Goal: Obtain resource: Download file/media

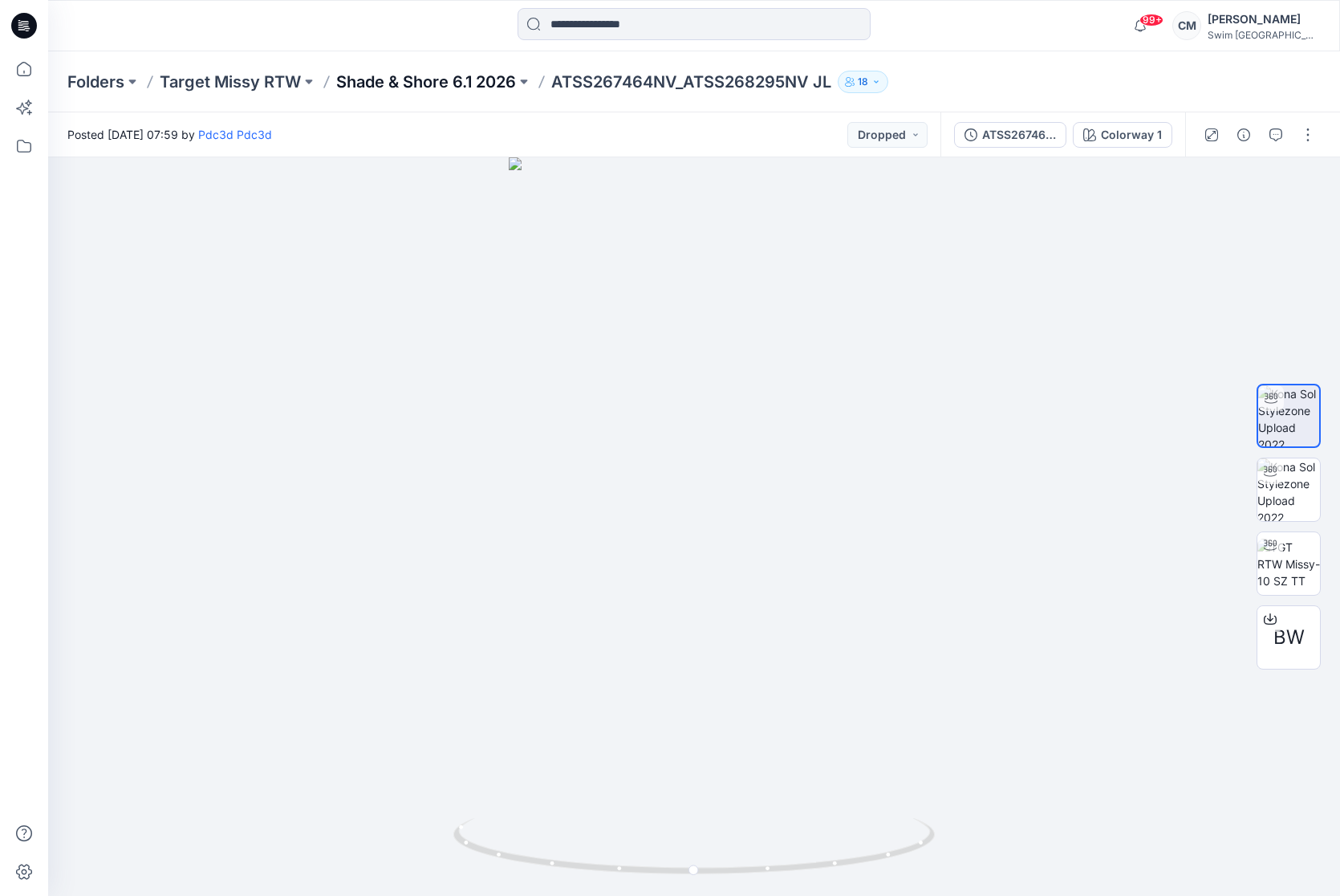
click at [396, 87] on p "Shade & Shore 6.1 2026" at bounding box center [427, 82] width 180 height 23
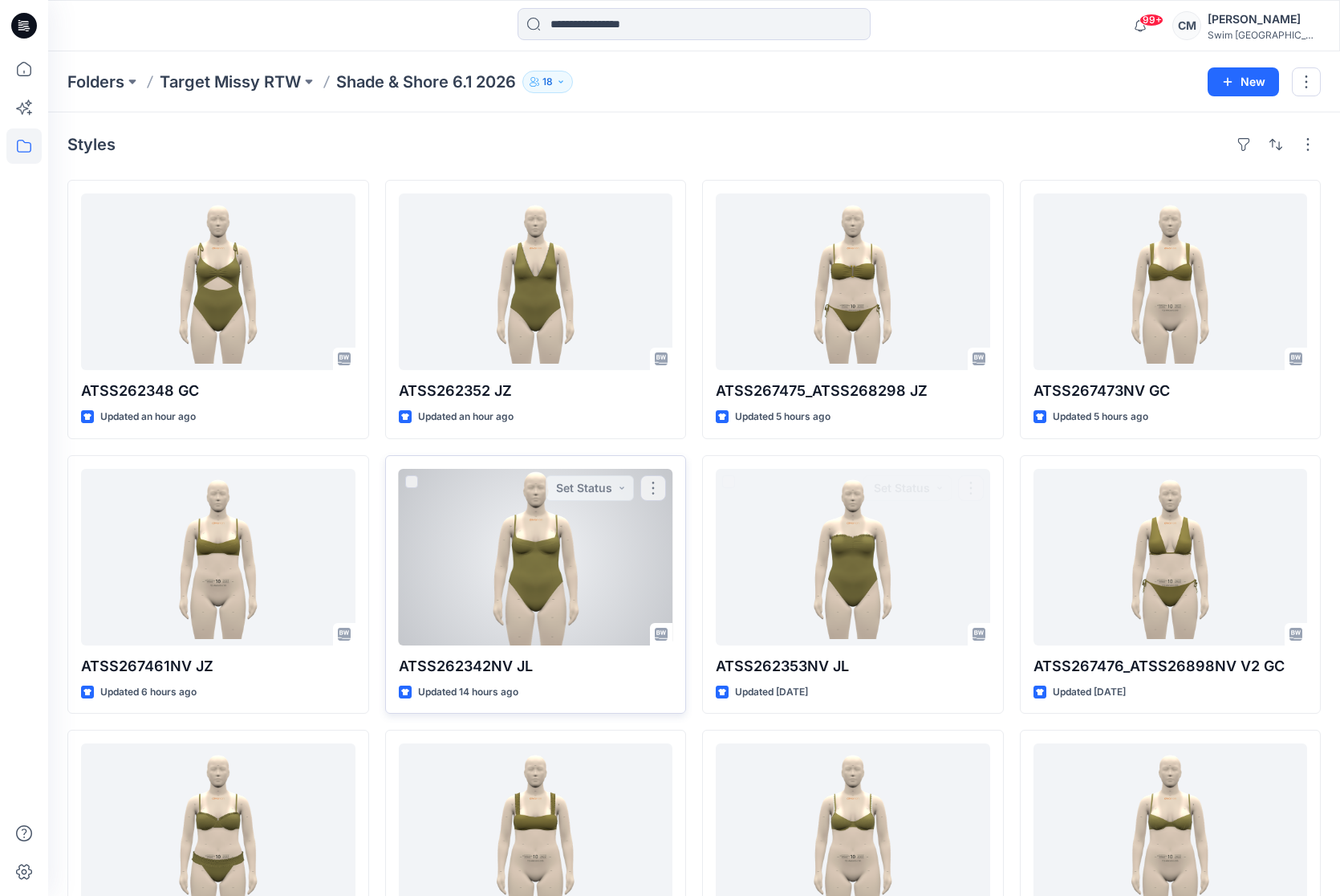
click at [645, 569] on div at bounding box center [537, 557] width 275 height 176
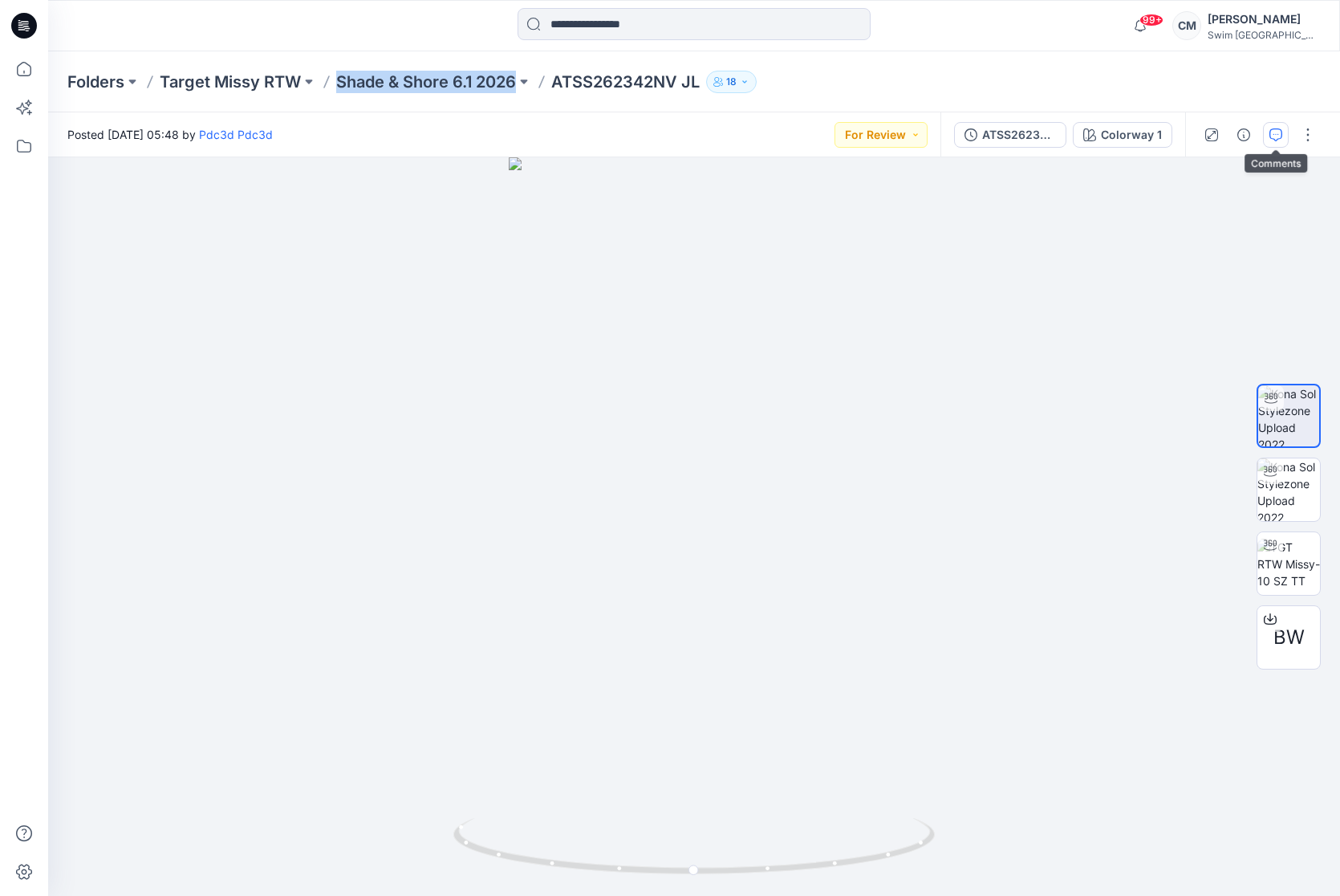
click at [1265, 128] on button "button" at bounding box center [1276, 135] width 25 height 25
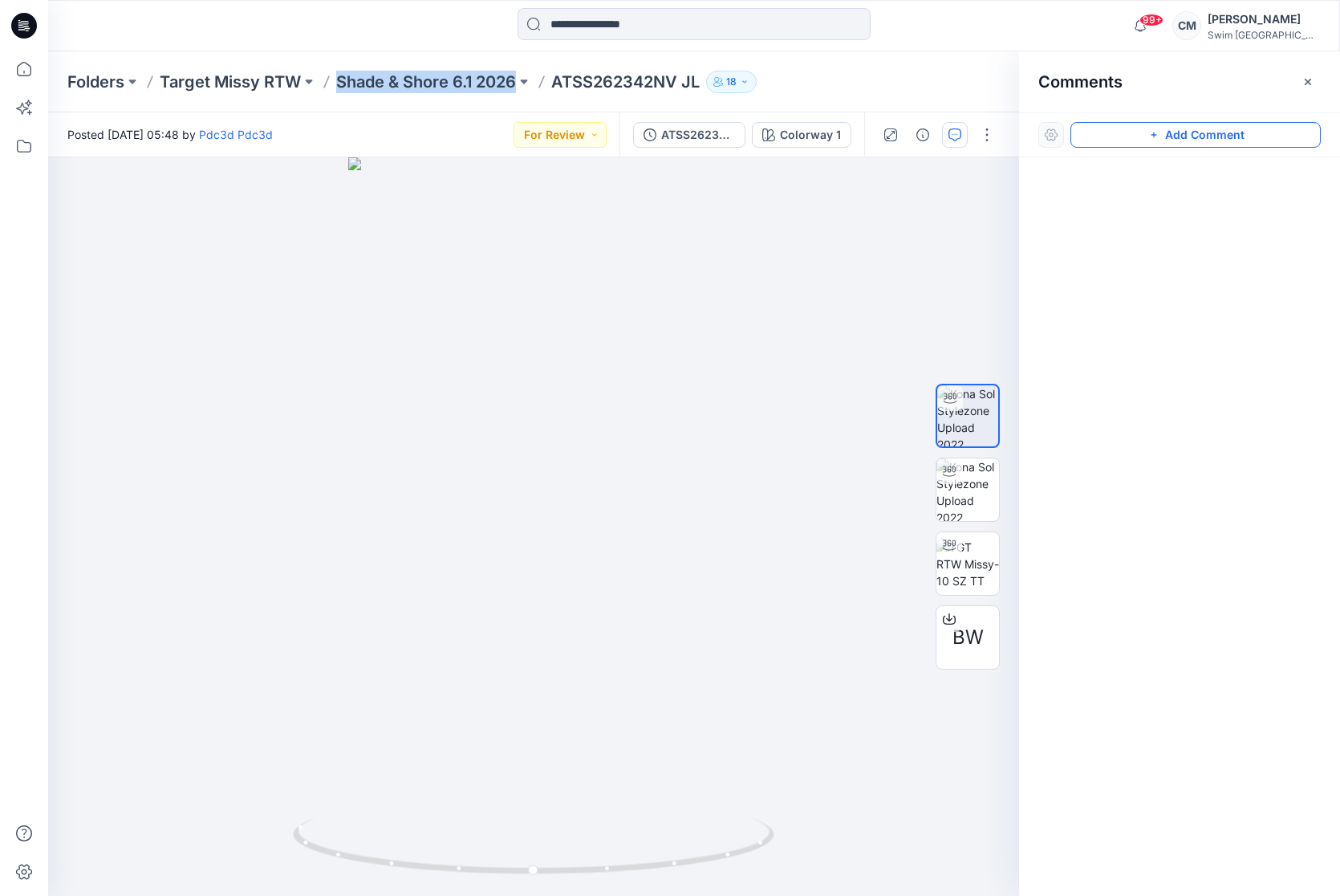
click at [1268, 126] on button "Add Comment" at bounding box center [1195, 135] width 250 height 25
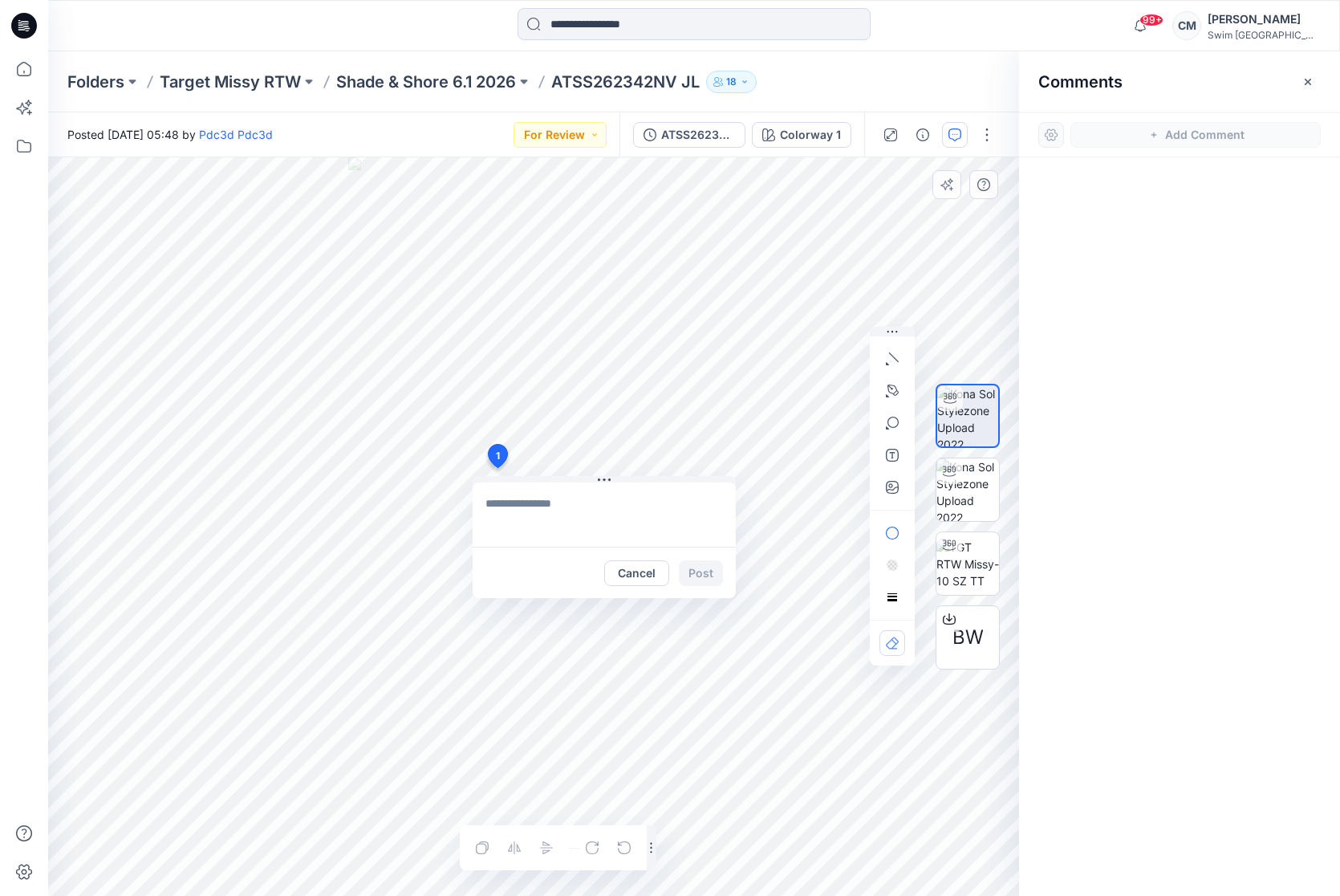
click at [497, 468] on div "1 Cancel Post Layer 1" at bounding box center [534, 527] width 972 height 739
type textarea "*"
paste textarea "**********"
type textarea "**********"
click at [892, 489] on icon "button" at bounding box center [892, 487] width 13 height 13
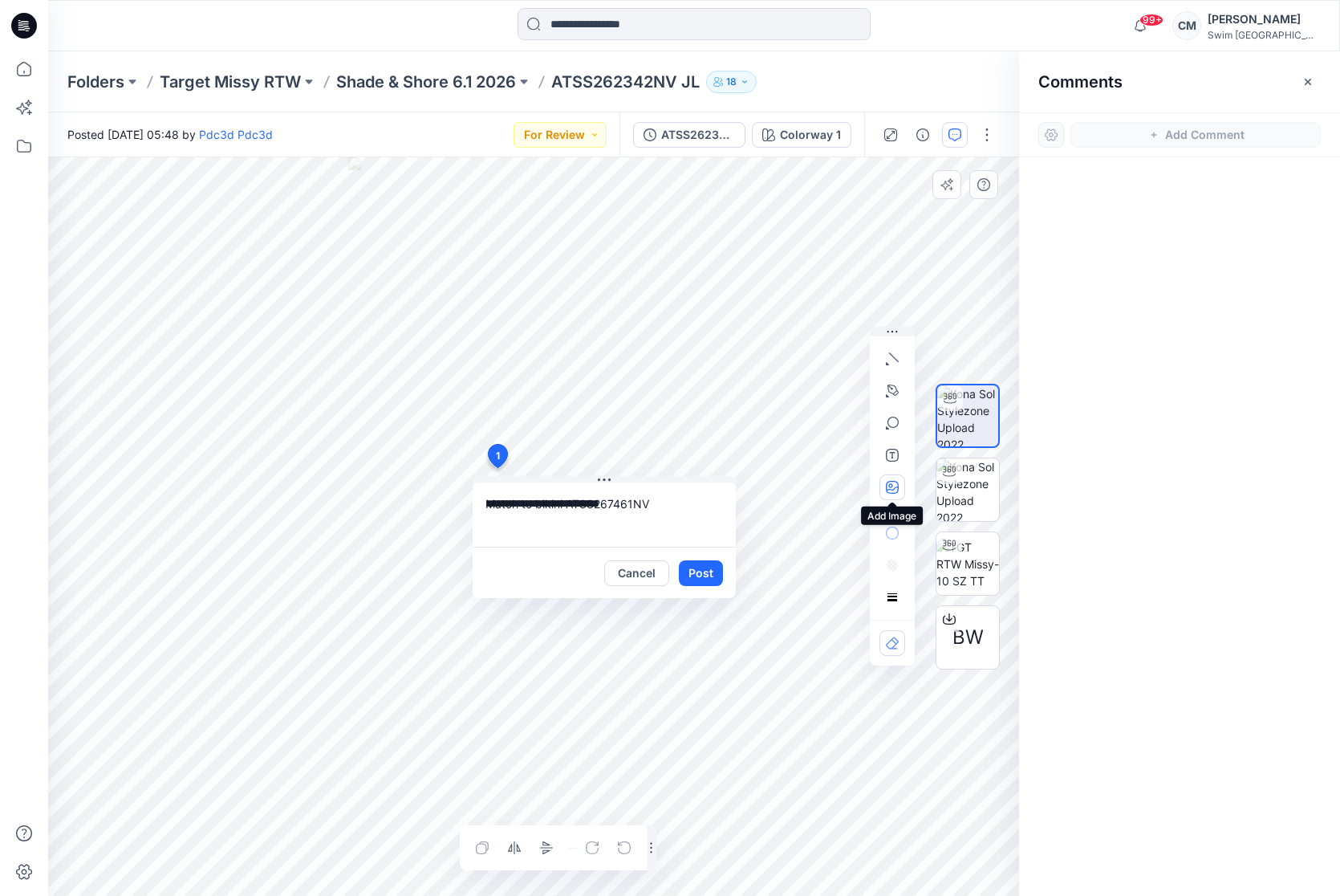
click at [886, 488] on icon "button" at bounding box center [892, 487] width 13 height 13
type input"] "**********"
click at [710, 569] on button "Post" at bounding box center [700, 573] width 45 height 25
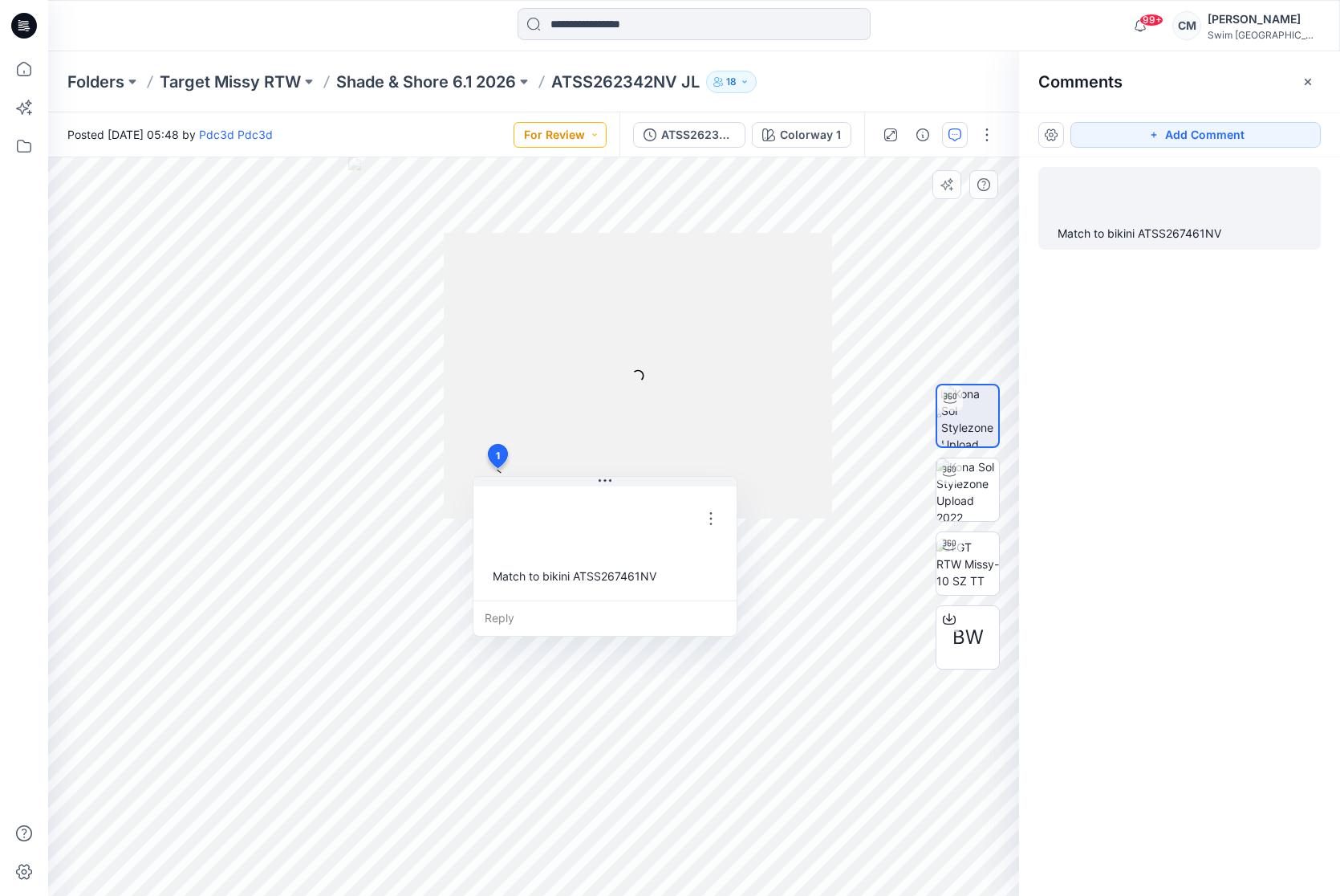
click at [561, 133] on button "For Review" at bounding box center [560, 135] width 93 height 25
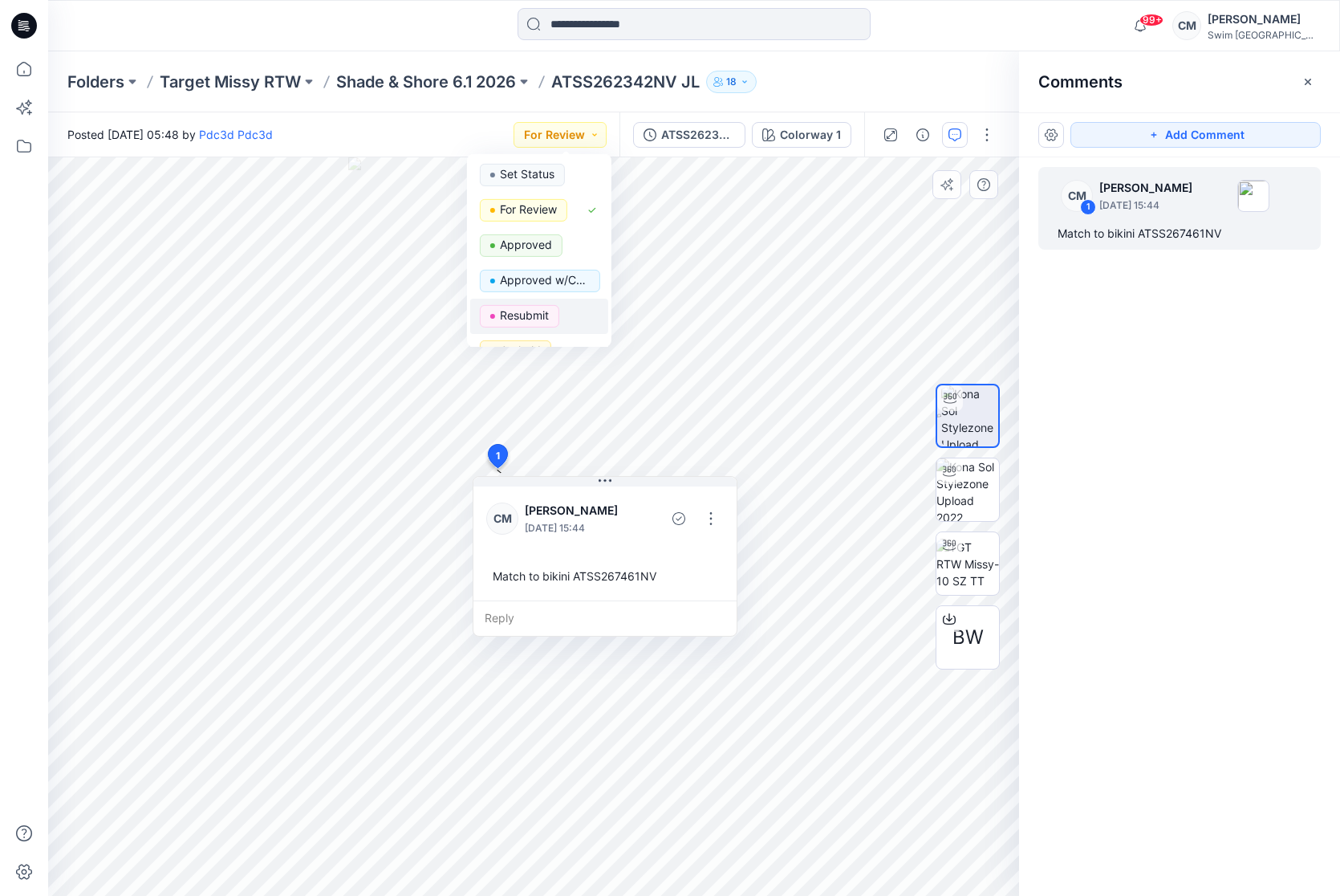
click at [575, 316] on div "Resubmit" at bounding box center [539, 316] width 119 height 23
click at [398, 78] on p "Shade & Shore 6.1 2026" at bounding box center [427, 82] width 180 height 23
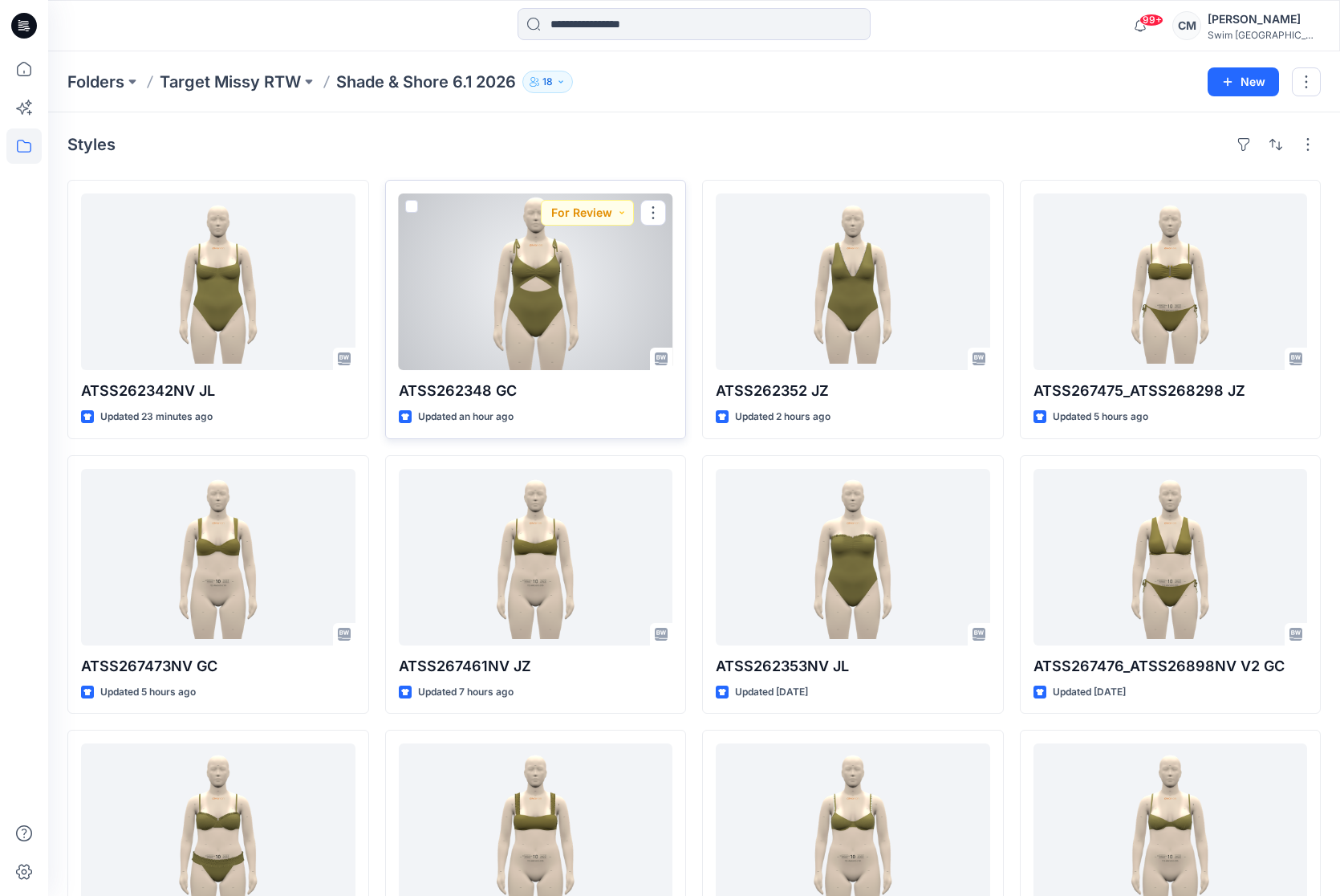
click at [505, 312] on div at bounding box center [537, 282] width 275 height 176
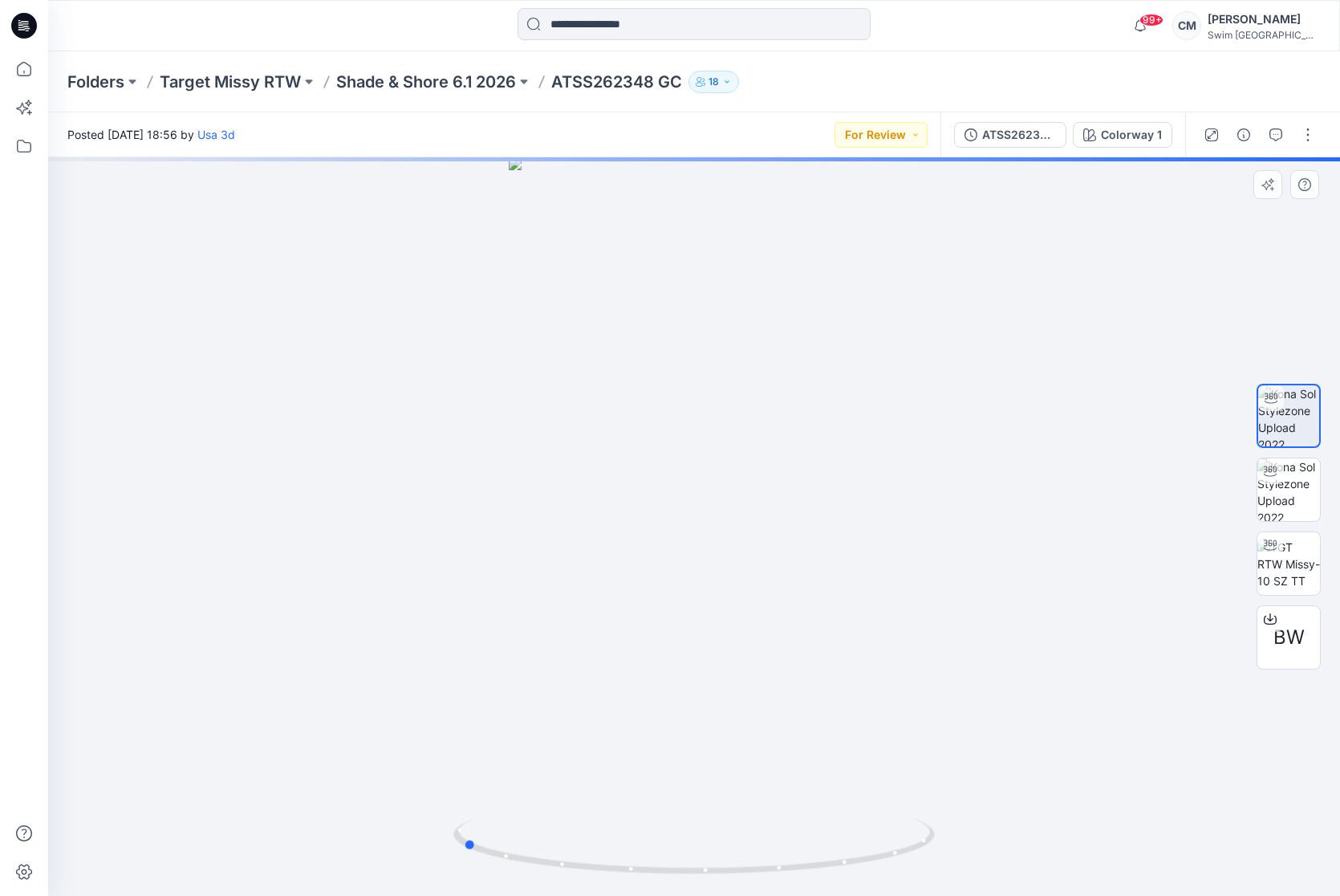
drag, startPoint x: 715, startPoint y: 593, endPoint x: 483, endPoint y: 579, distance: 232.4
click at [483, 579] on div at bounding box center [694, 527] width 1292 height 739
drag, startPoint x: 606, startPoint y: 347, endPoint x: 603, endPoint y: 433, distance: 86.1
click at [603, 433] on img at bounding box center [694, 343] width 756 height 1107
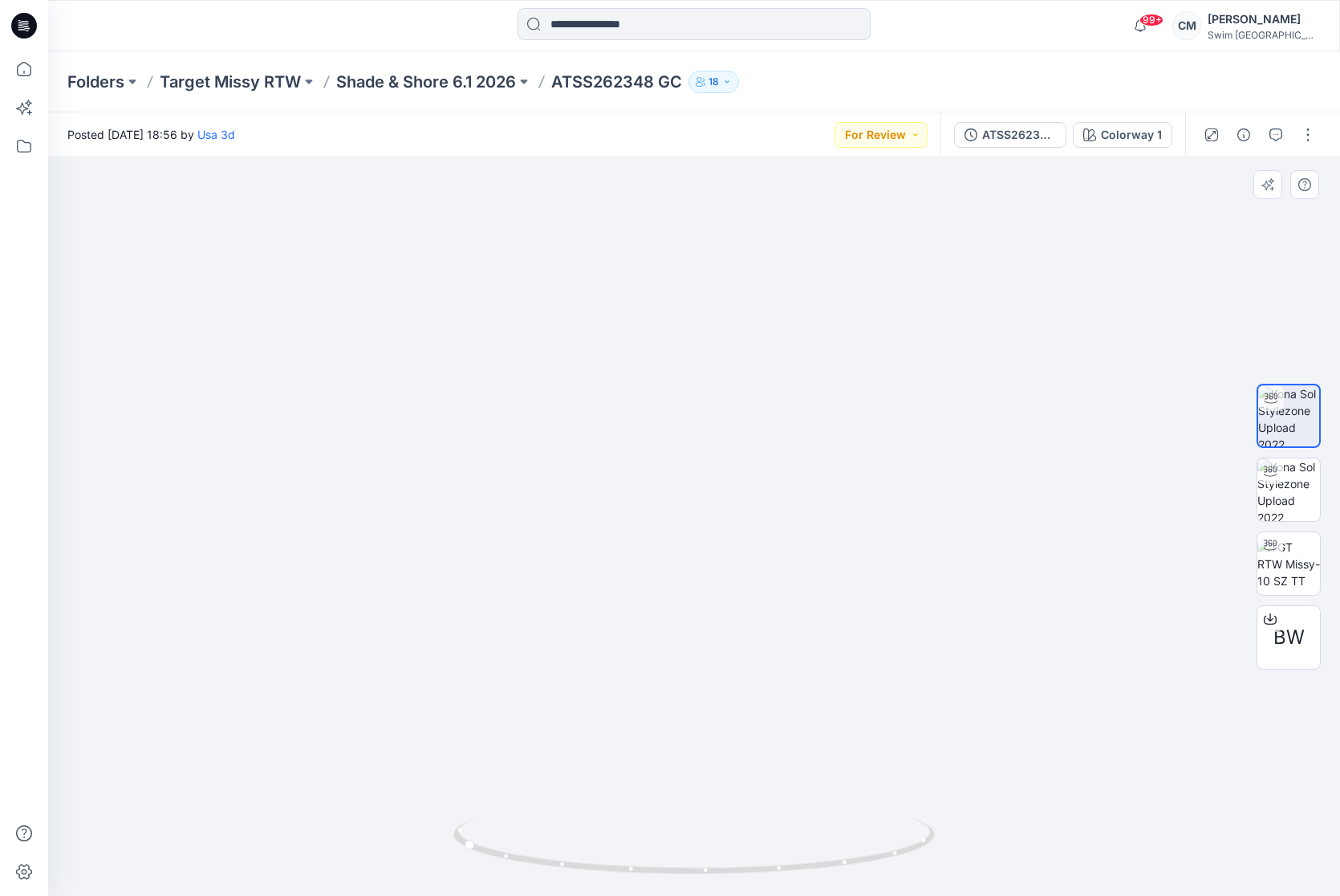
drag, startPoint x: 546, startPoint y: 760, endPoint x: 759, endPoint y: 725, distance: 215.9
click at [759, 725] on img at bounding box center [694, 364] width 756 height 1065
drag, startPoint x: 650, startPoint y: 822, endPoint x: 905, endPoint y: 801, distance: 255.9
click at [905, 801] on div at bounding box center [694, 527] width 1292 height 739
click at [907, 137] on button "For Review" at bounding box center [882, 135] width 93 height 25
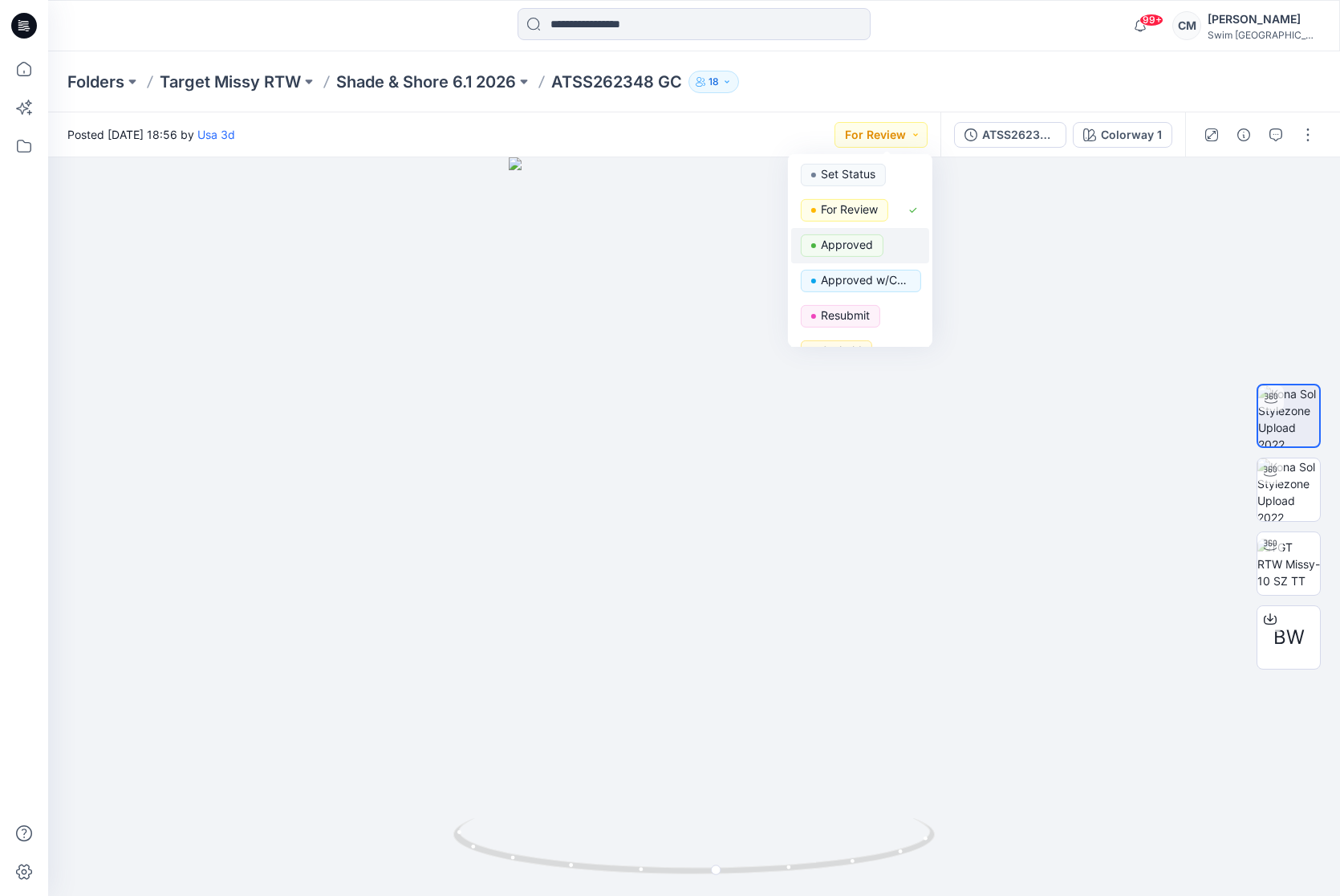
click at [883, 239] on div "Approved" at bounding box center [861, 246] width 119 height 23
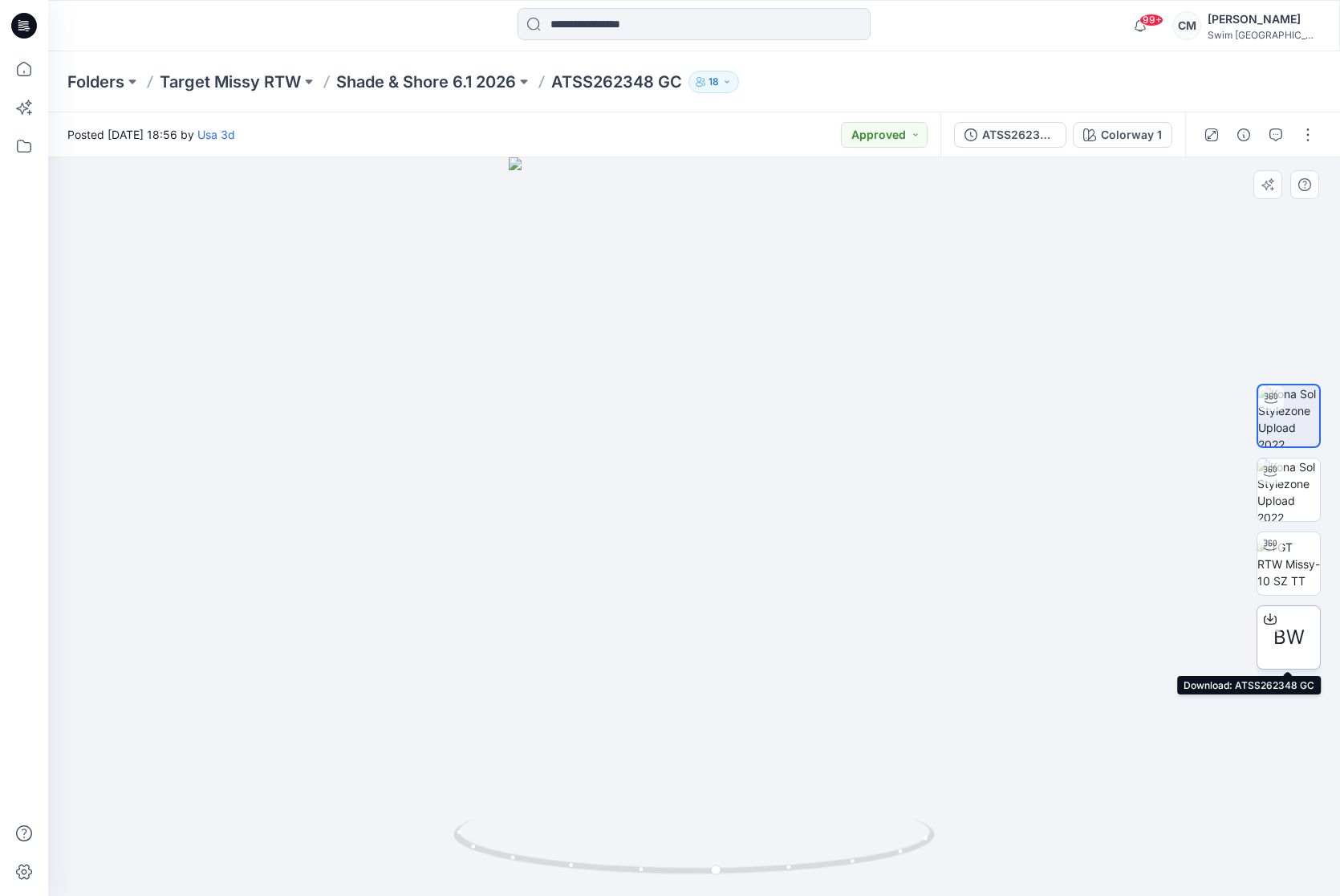
click at [1299, 621] on div "BW" at bounding box center [1289, 637] width 65 height 65
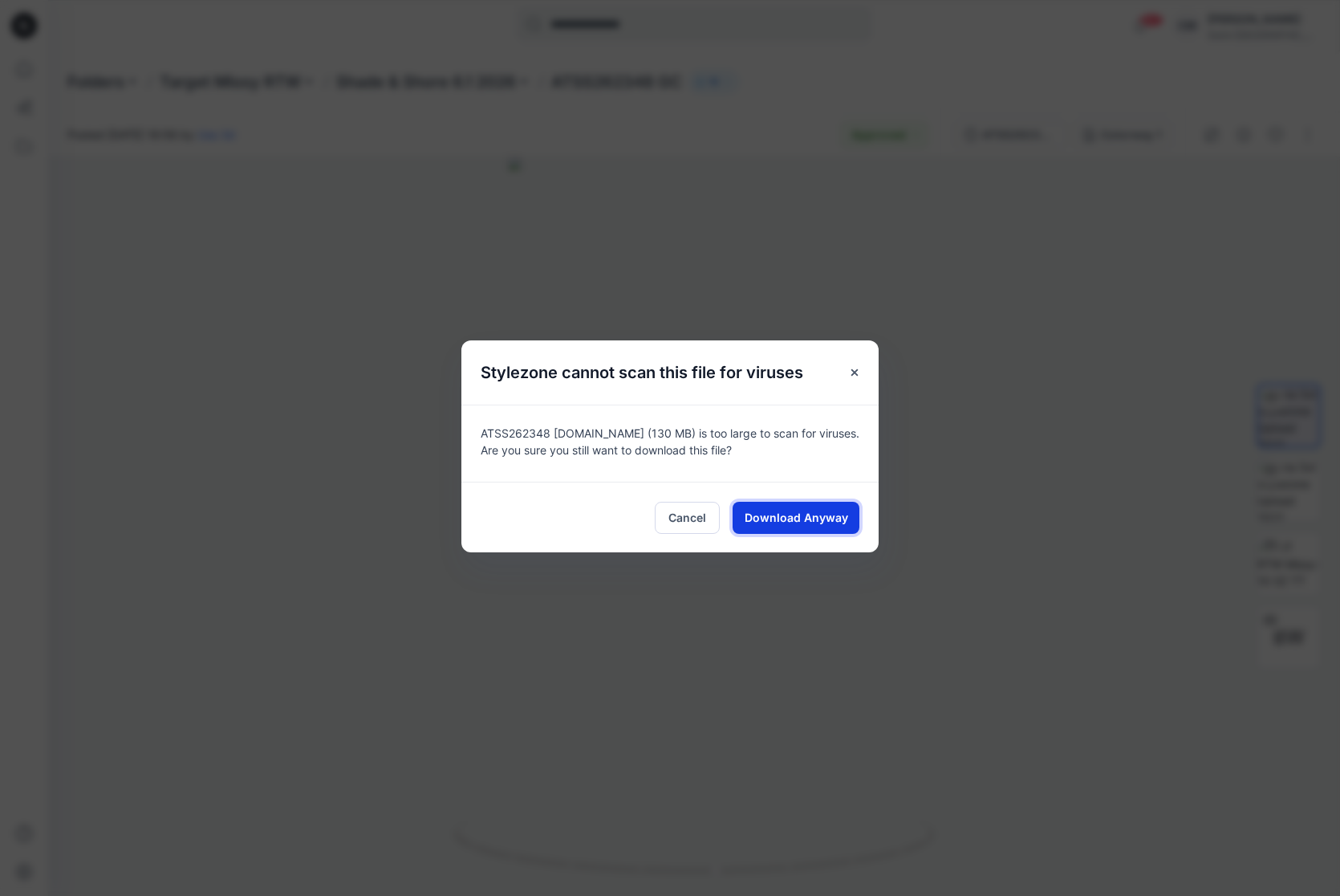
click at [782, 508] on button "Download Anyway" at bounding box center [796, 517] width 126 height 32
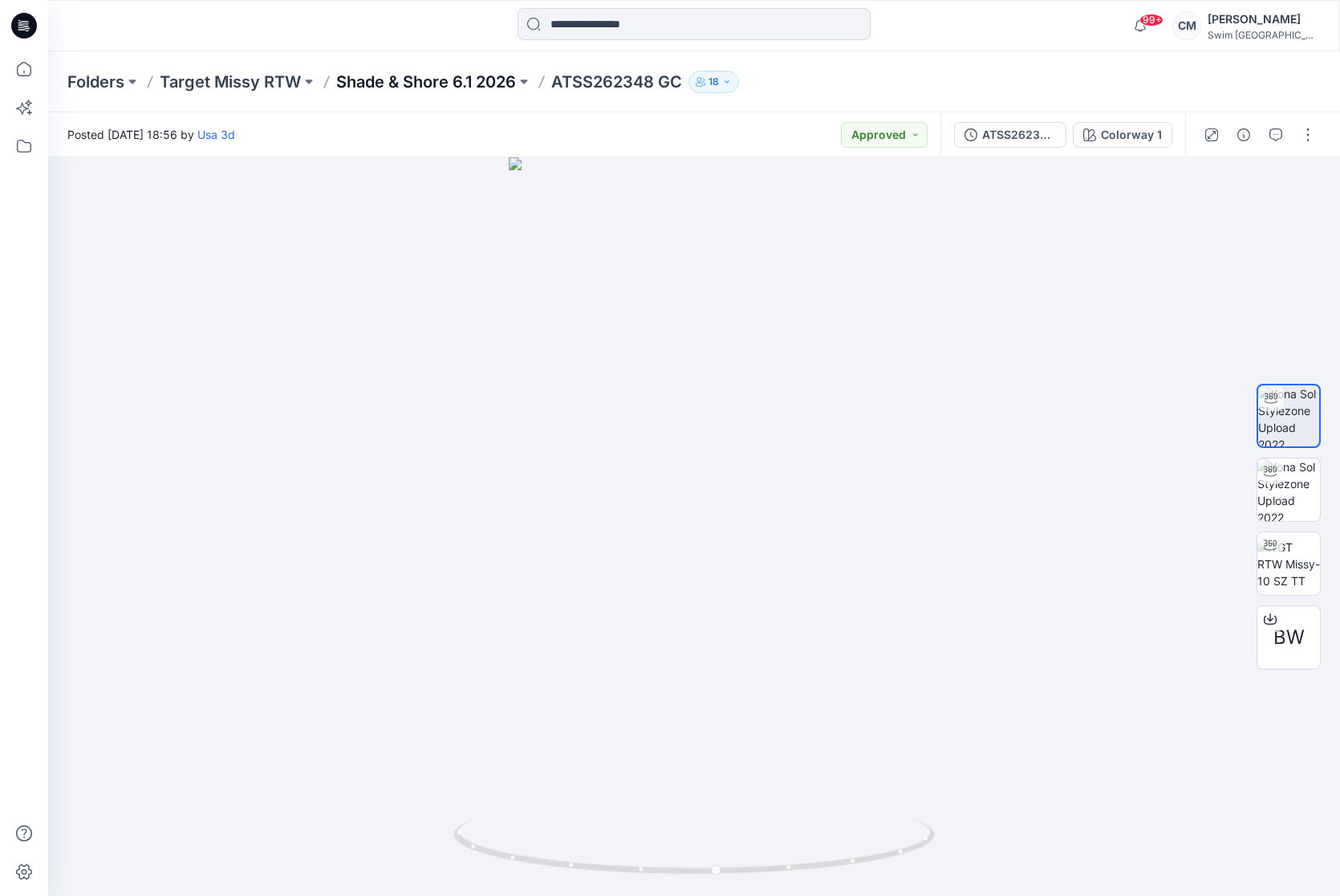
click at [379, 76] on p "Shade & Shore 6.1 2026" at bounding box center [427, 82] width 180 height 23
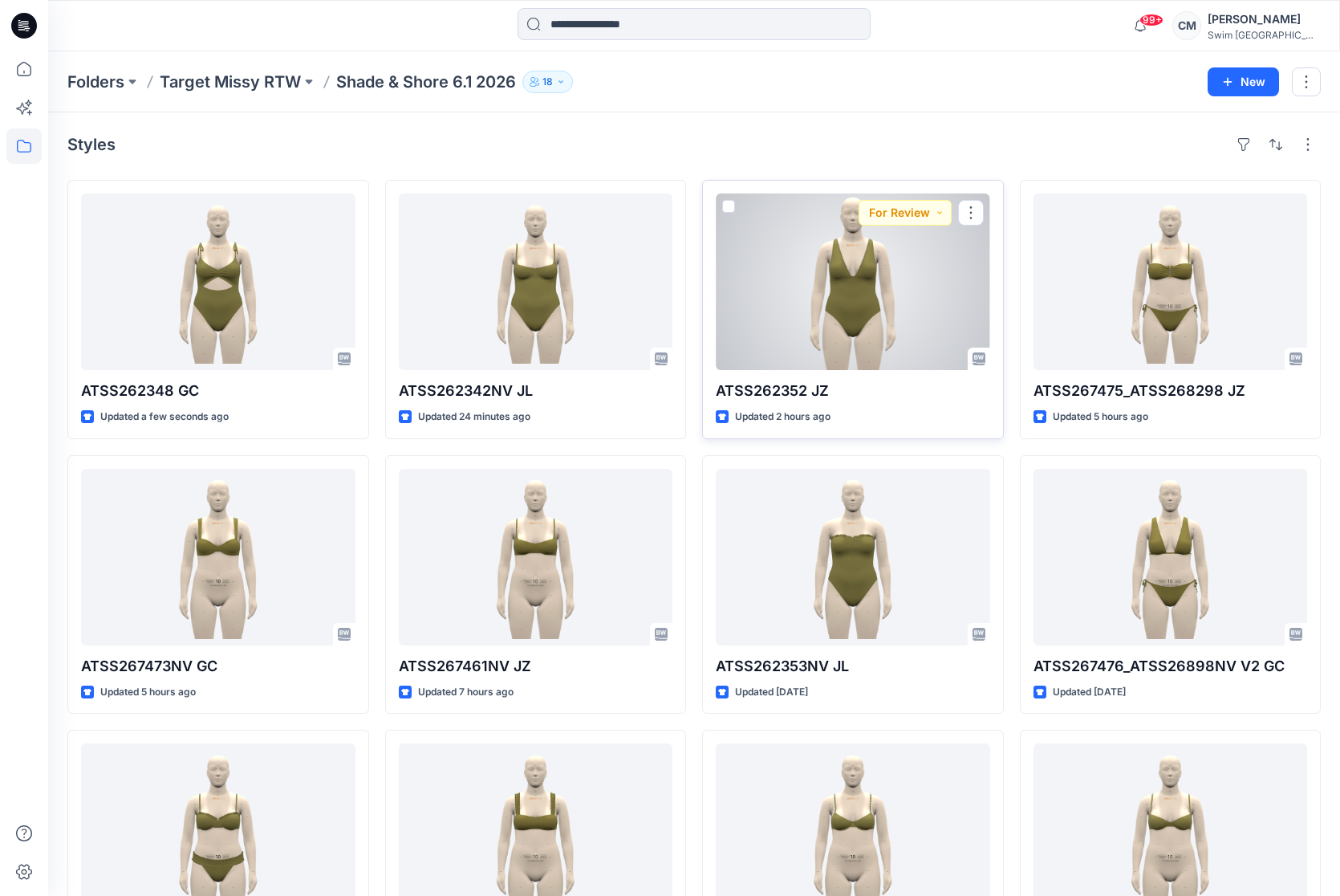
click at [777, 298] on div at bounding box center [853, 282] width 275 height 176
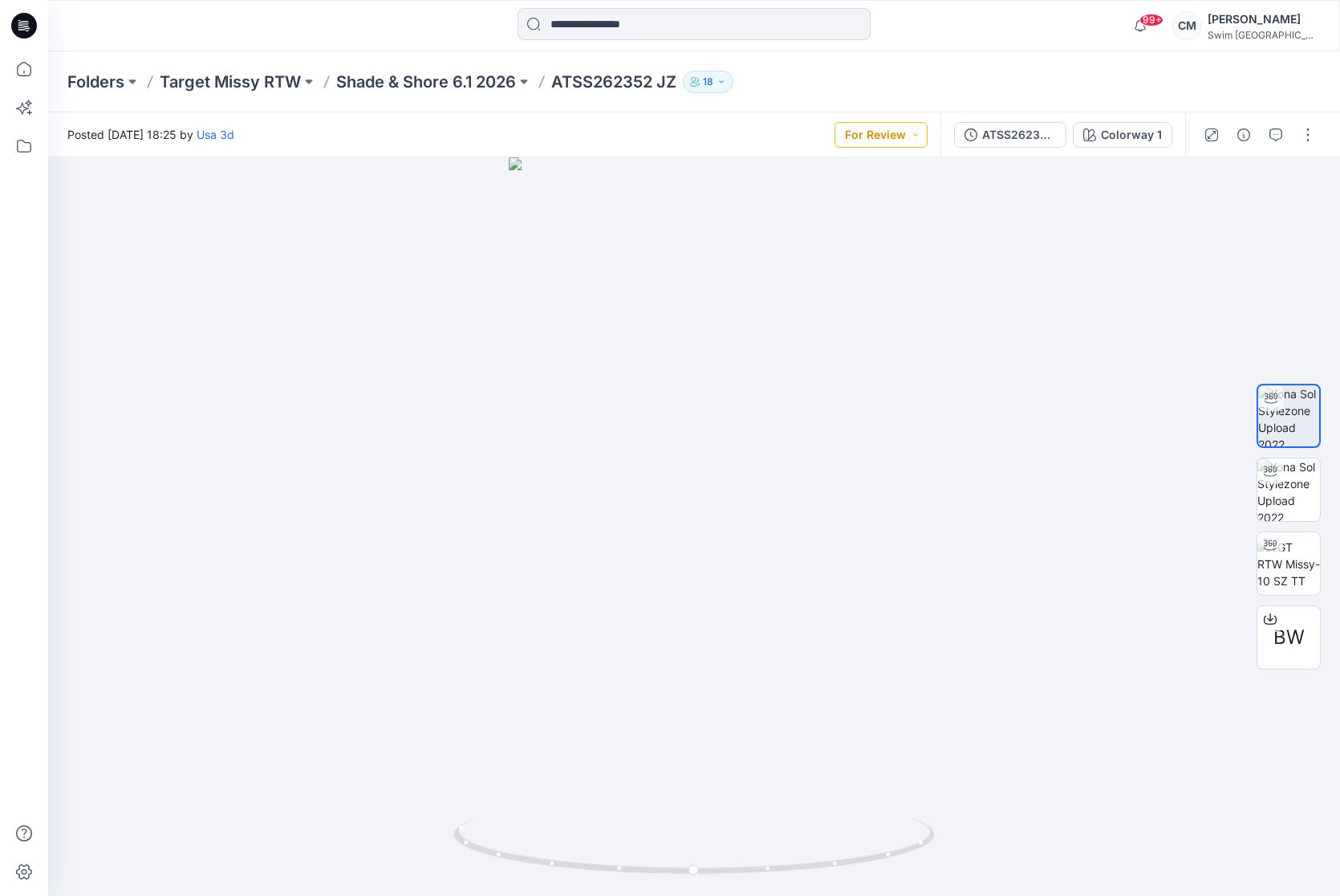
click at [899, 126] on button "For Review" at bounding box center [882, 135] width 93 height 25
click at [869, 250] on p "Approved" at bounding box center [847, 245] width 52 height 21
click at [1293, 641] on span "BW" at bounding box center [1289, 638] width 31 height 29
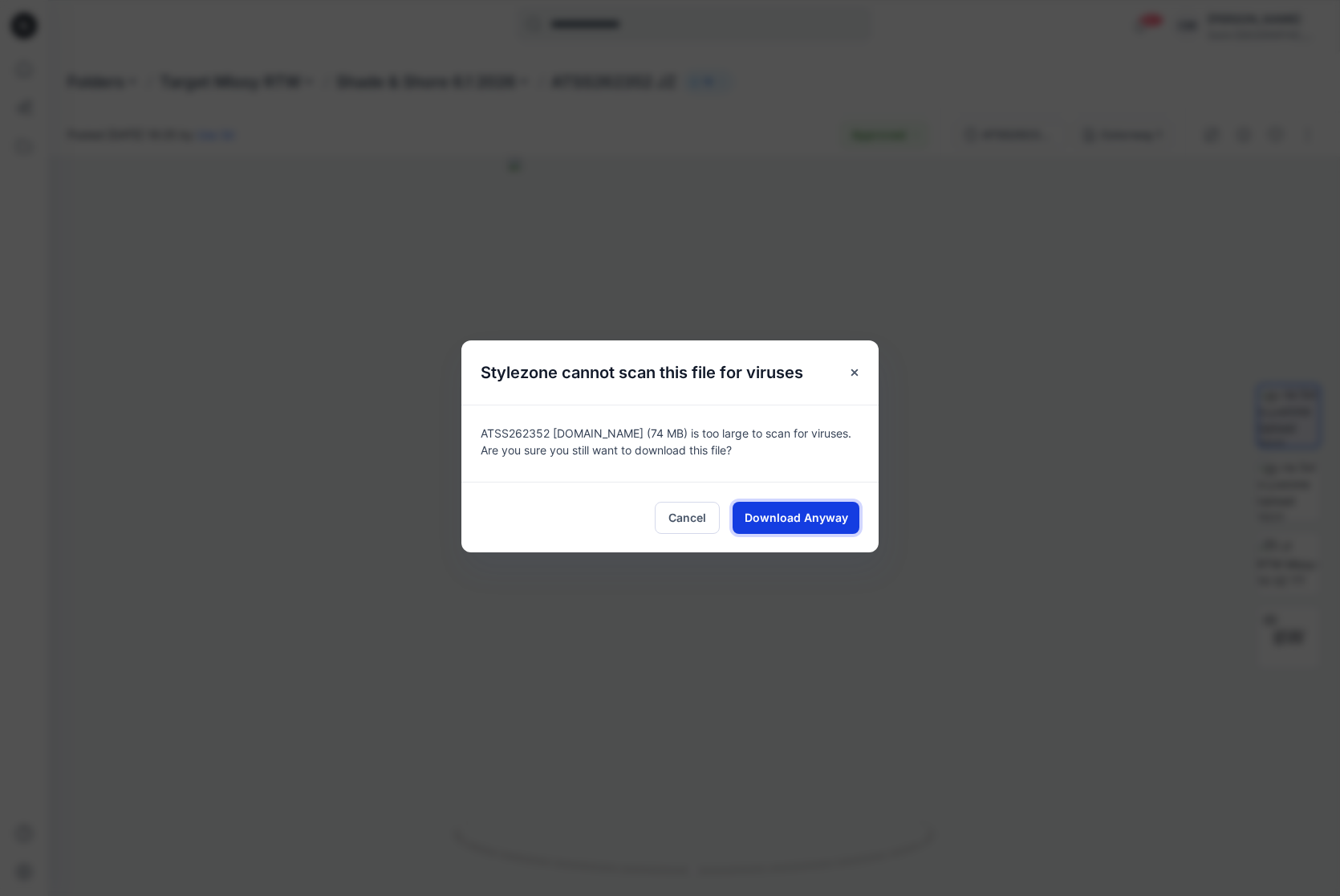
click at [808, 515] on span "Download Anyway" at bounding box center [797, 517] width 104 height 17
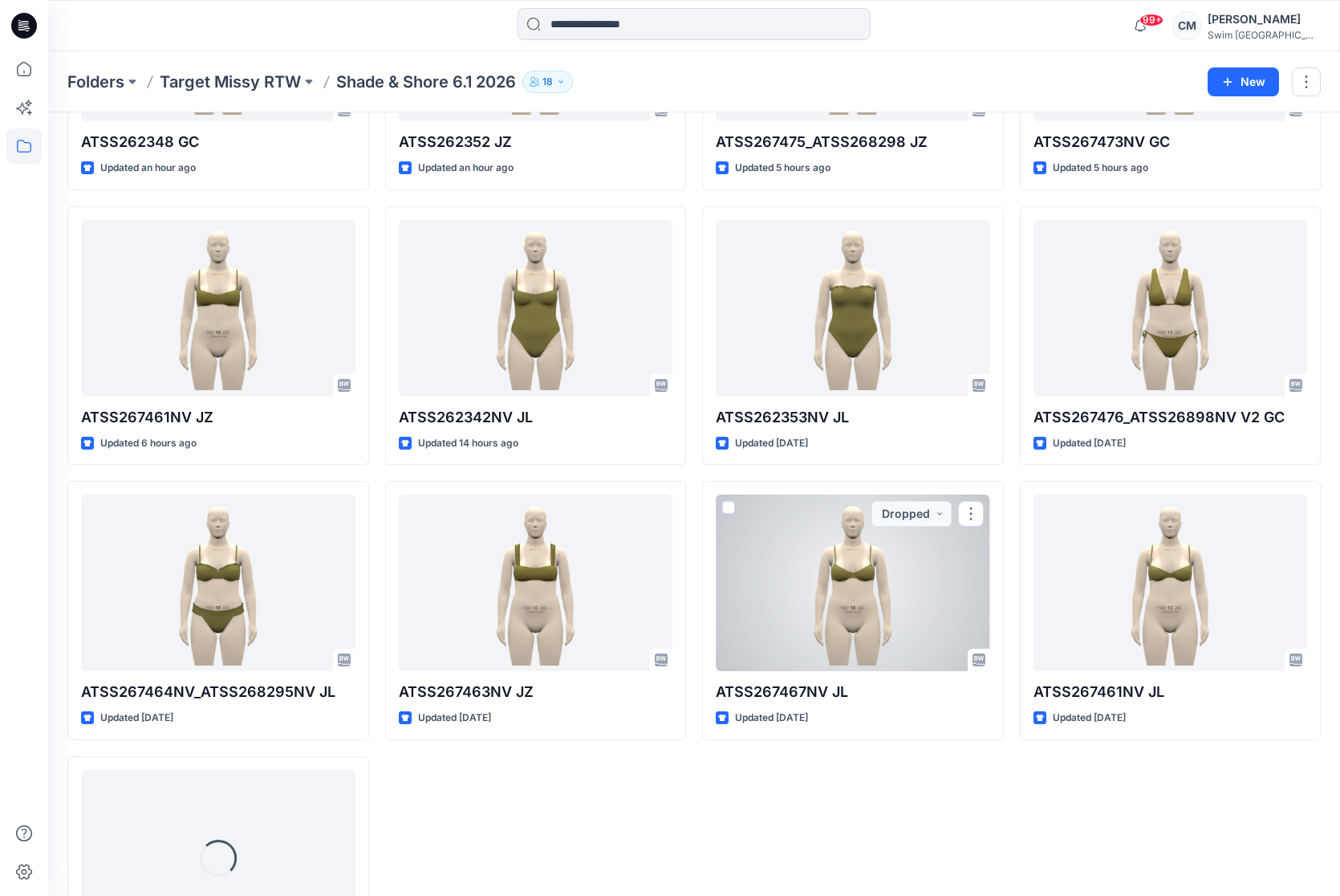
scroll to position [254, 0]
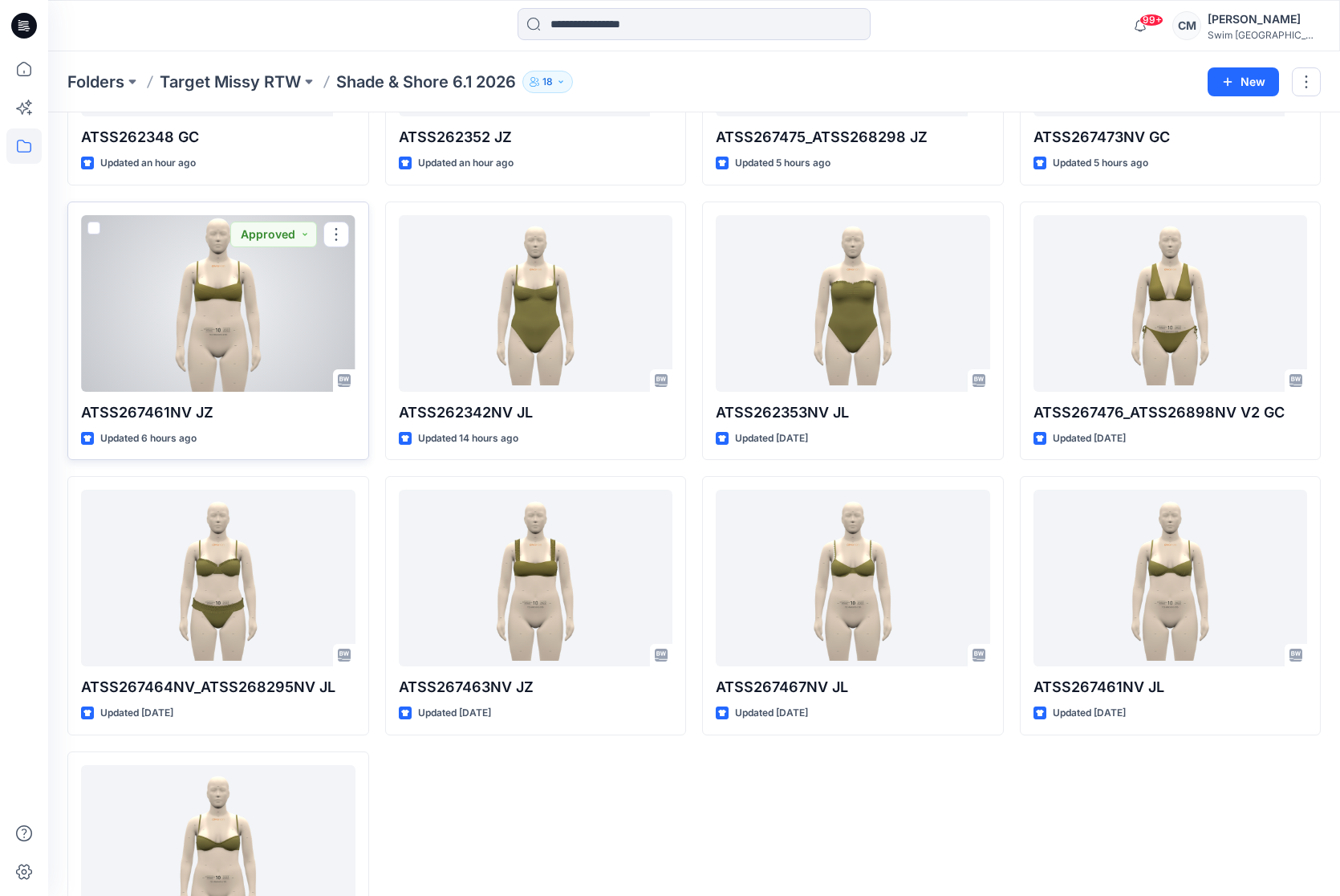
click at [332, 318] on div at bounding box center [218, 303] width 275 height 176
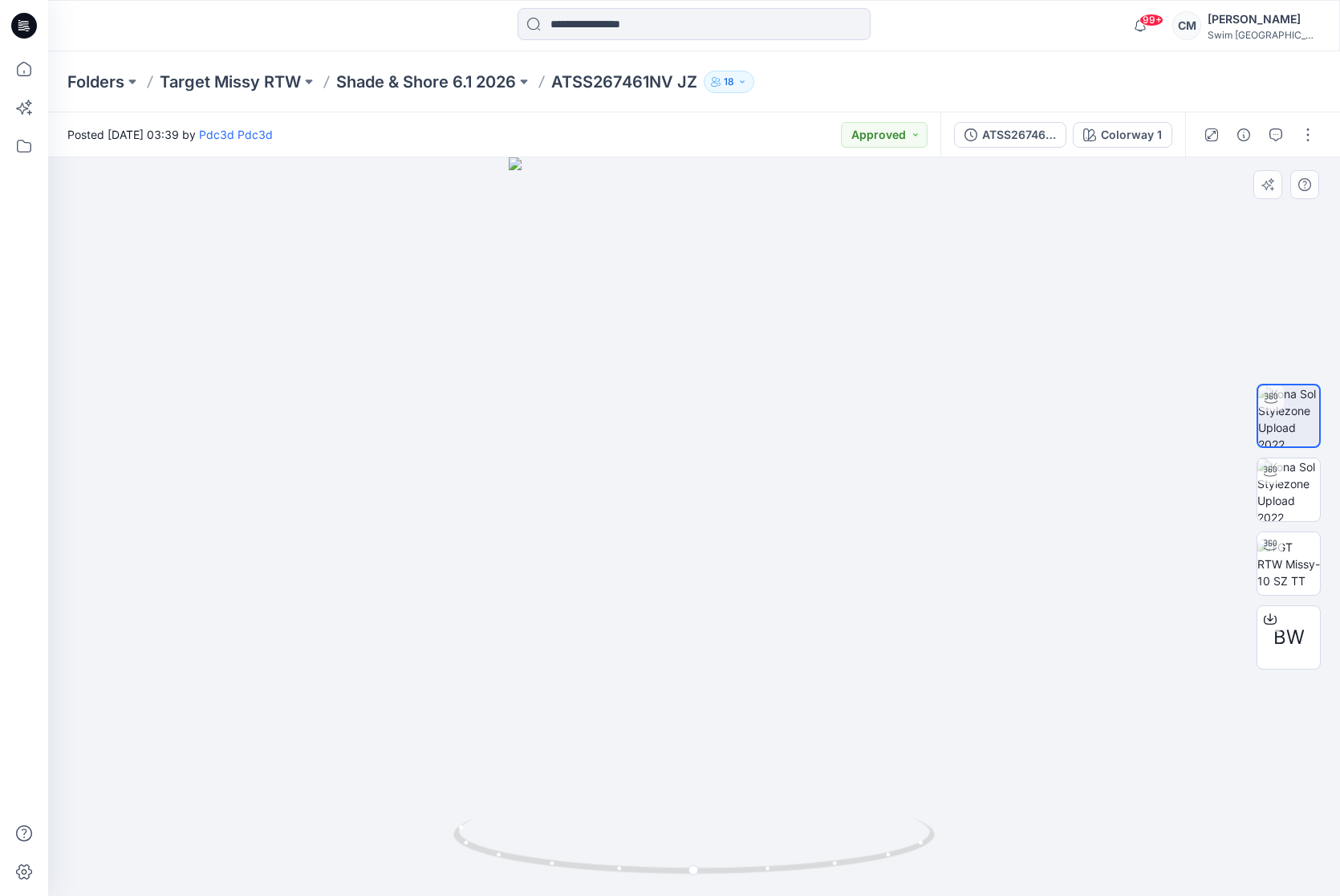
click at [266, 279] on div at bounding box center [694, 527] width 1292 height 739
drag, startPoint x: 674, startPoint y: 83, endPoint x: 556, endPoint y: 78, distance: 118.1
click at [555, 78] on p "ATSS267461NV JZ" at bounding box center [624, 82] width 146 height 23
copy p "ATSS267461NV"
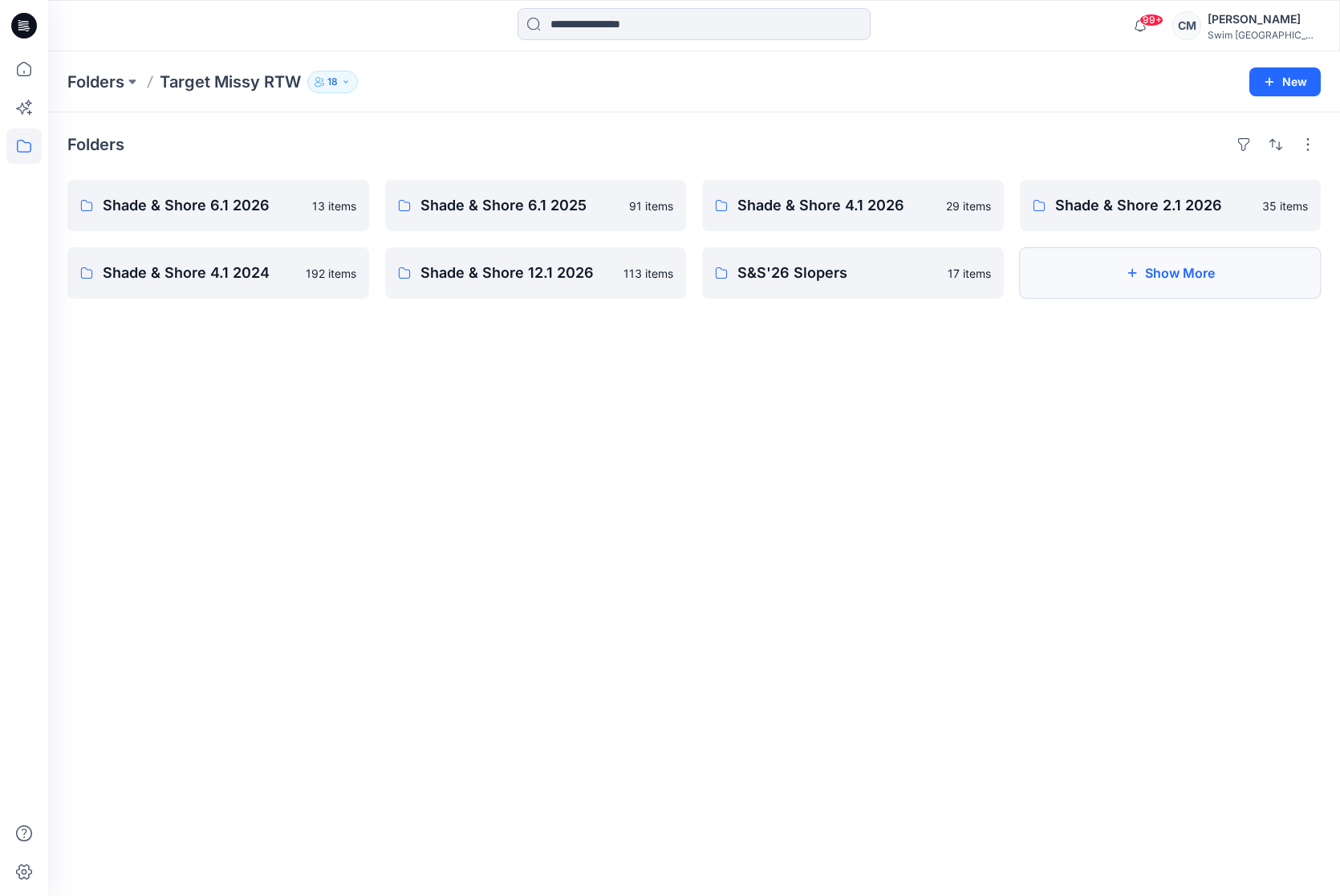
click at [1111, 287] on button "Show More" at bounding box center [1171, 273] width 302 height 51
click at [595, 277] on p "Shade & Shore 12.1 2026" at bounding box center [534, 273] width 228 height 23
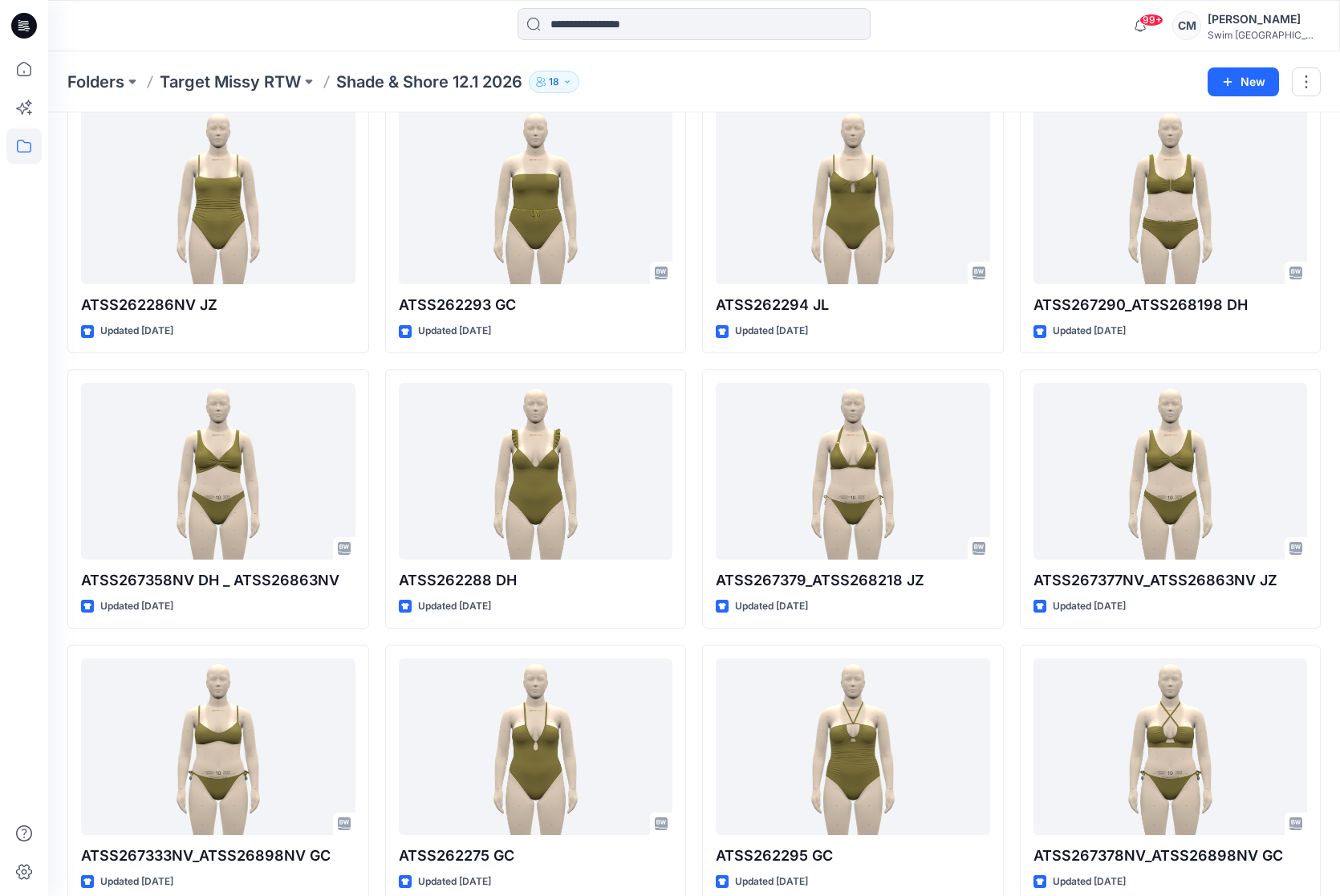
scroll to position [1670, 0]
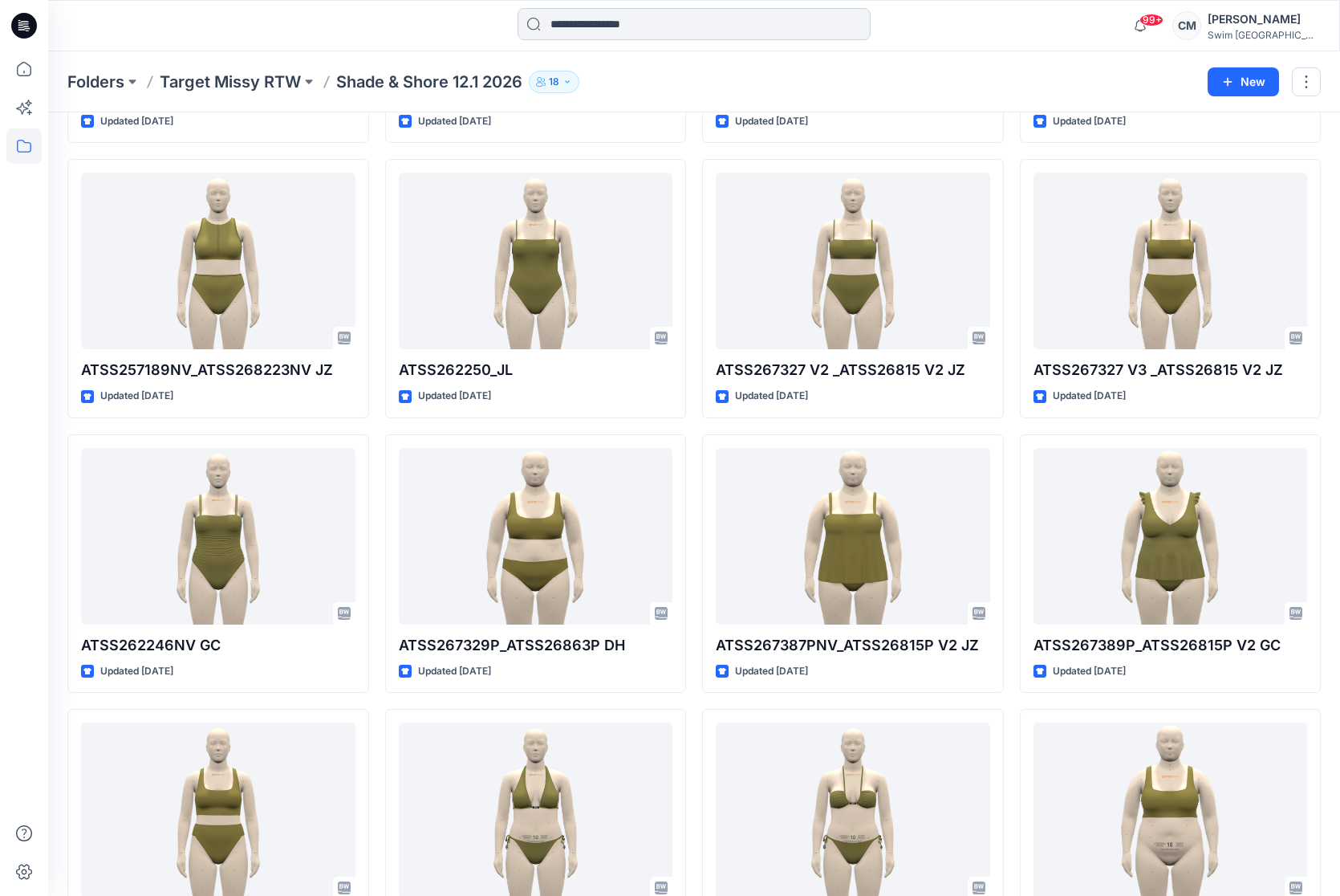
click at [595, 26] on input at bounding box center [694, 24] width 353 height 32
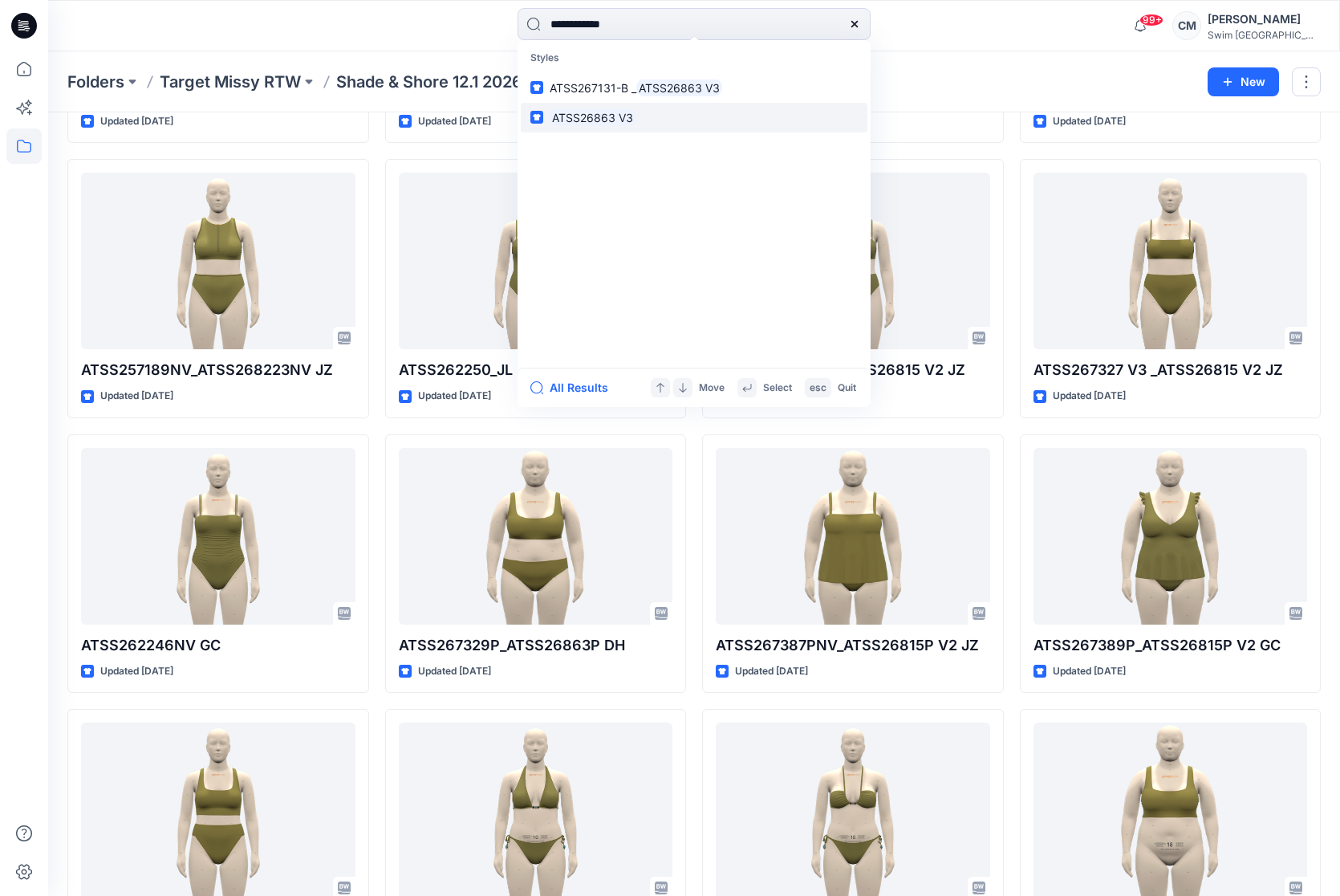
type input "**********"
click at [650, 121] on link "ATSS26863 V3" at bounding box center [694, 117] width 347 height 30
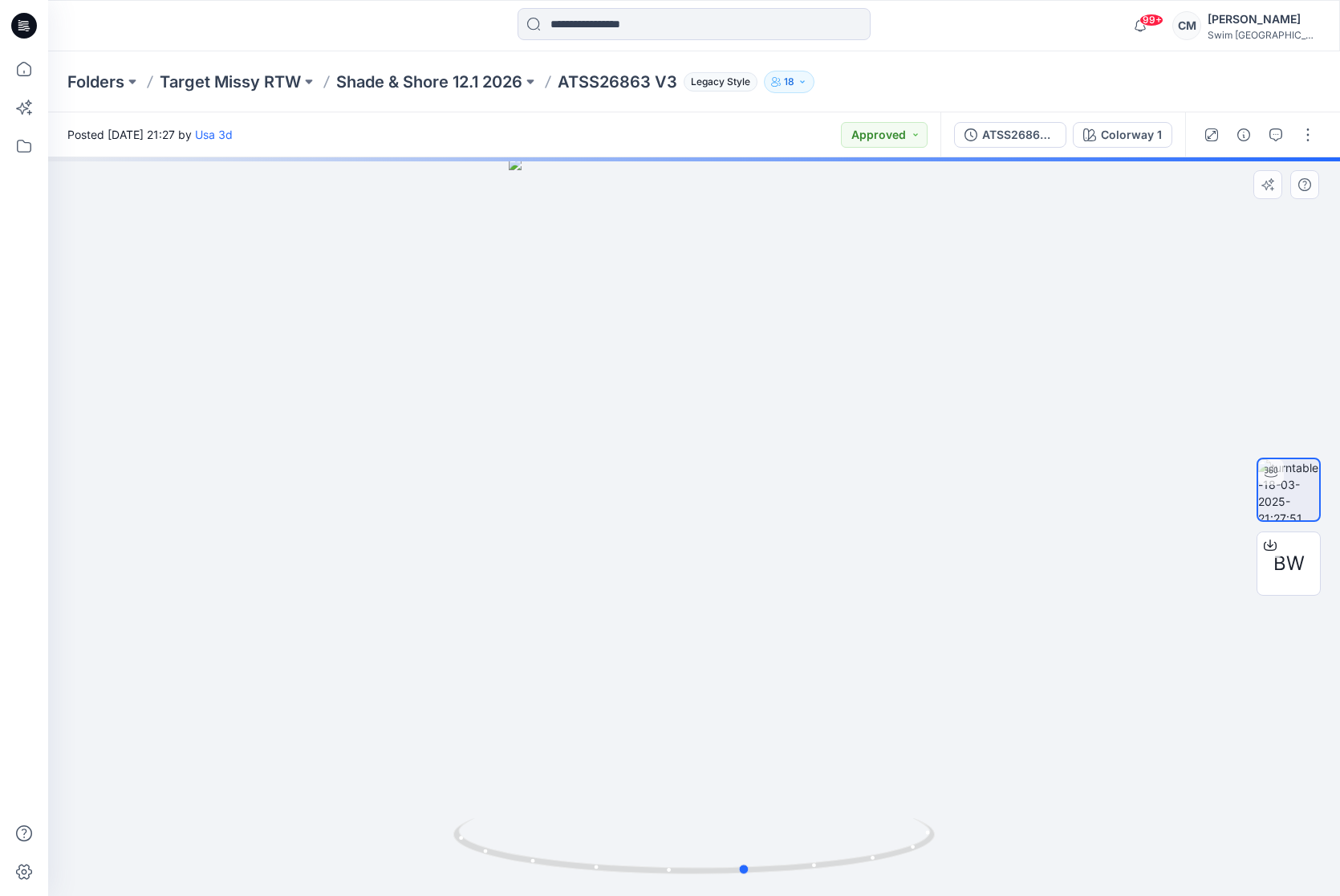
drag, startPoint x: 628, startPoint y: 406, endPoint x: 653, endPoint y: 413, distance: 26.0
click at [654, 414] on div at bounding box center [694, 527] width 1292 height 739
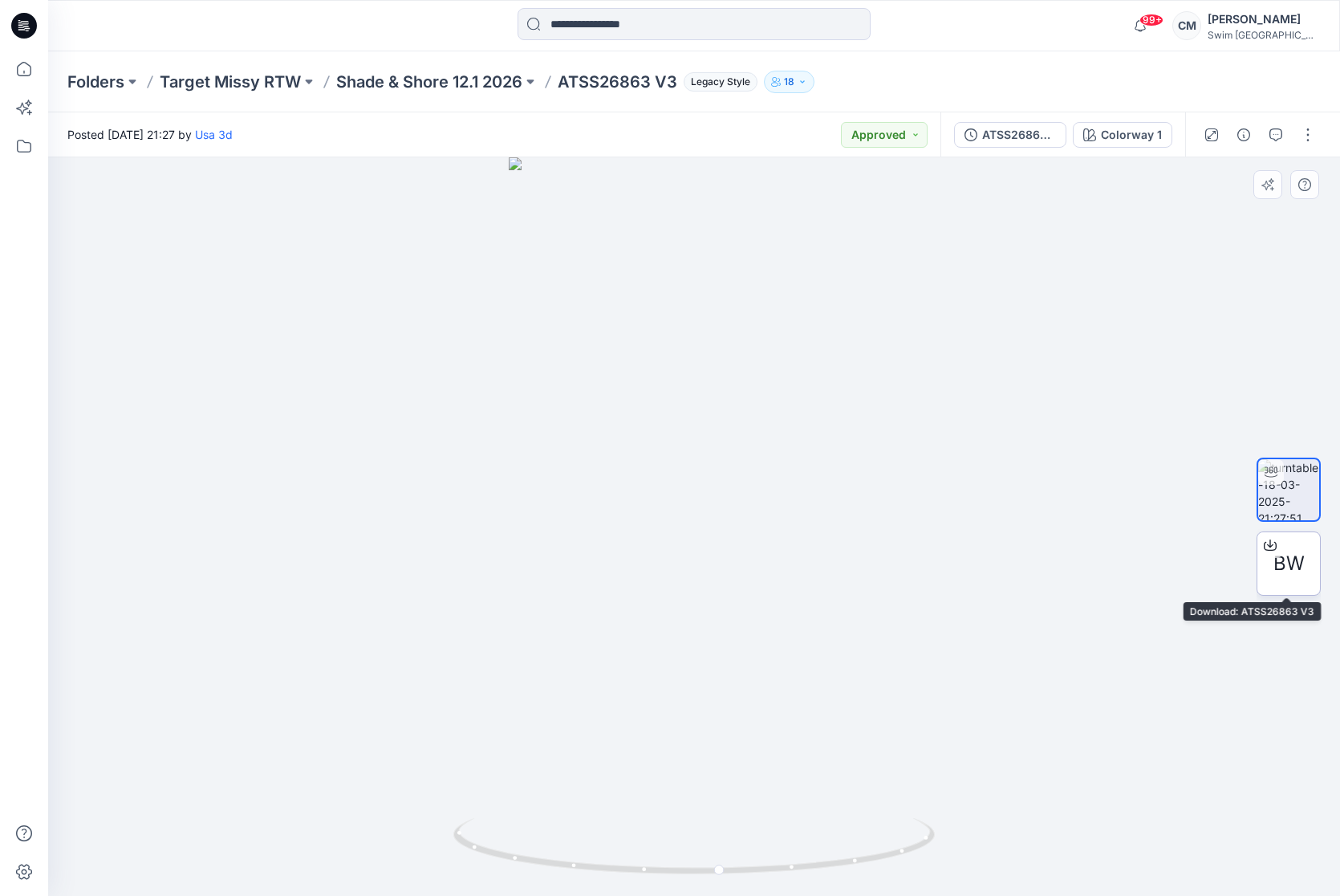
click at [1295, 551] on span "BW" at bounding box center [1289, 563] width 31 height 29
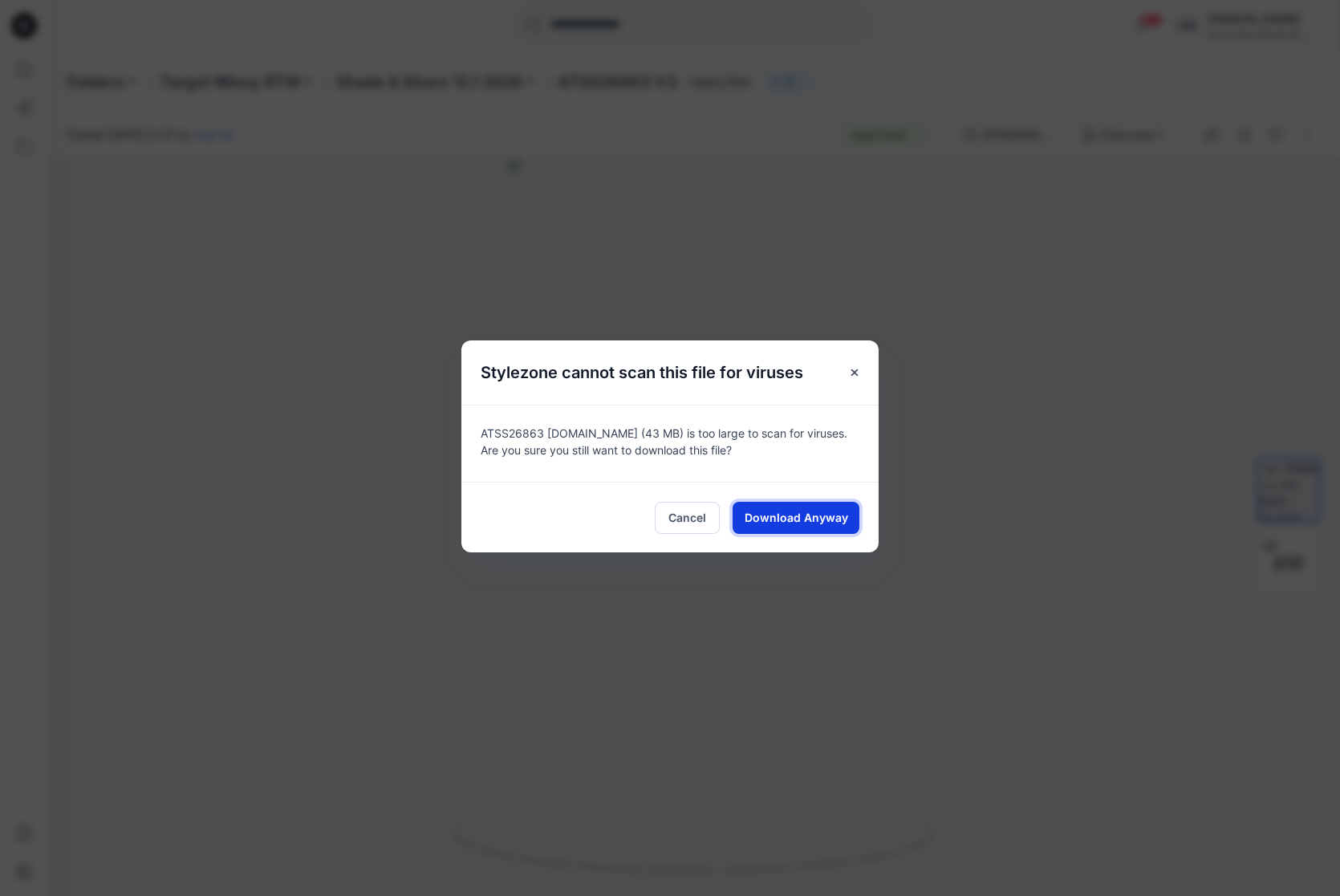
click at [789, 515] on span "Download Anyway" at bounding box center [797, 517] width 104 height 17
